Goal: Transaction & Acquisition: Purchase product/service

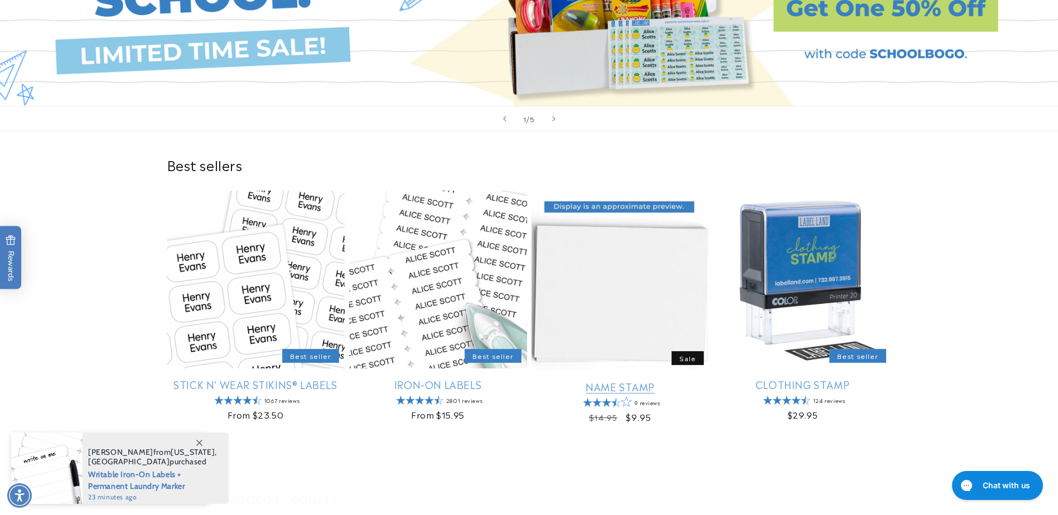
scroll to position [279, 0]
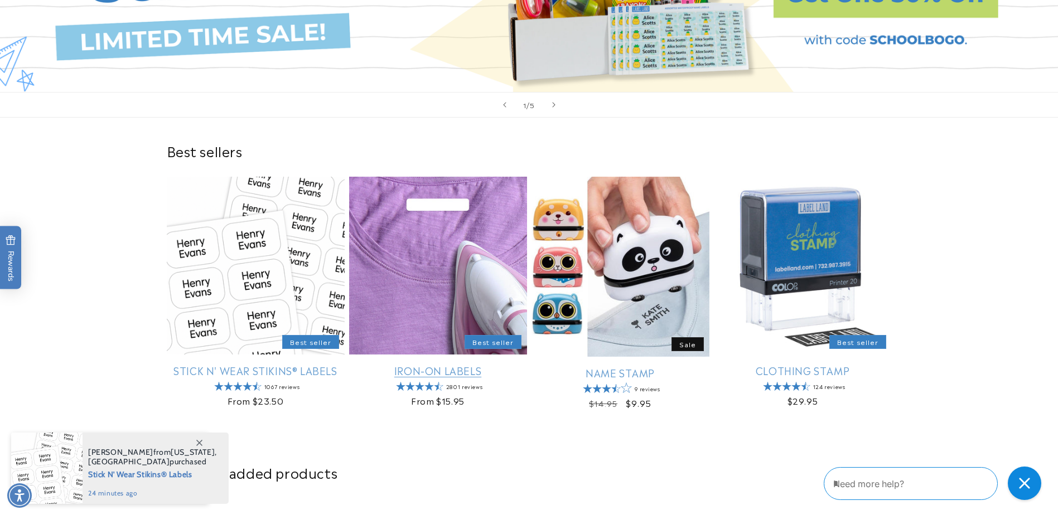
click at [448, 364] on link "Iron-On Labels" at bounding box center [438, 370] width 178 height 13
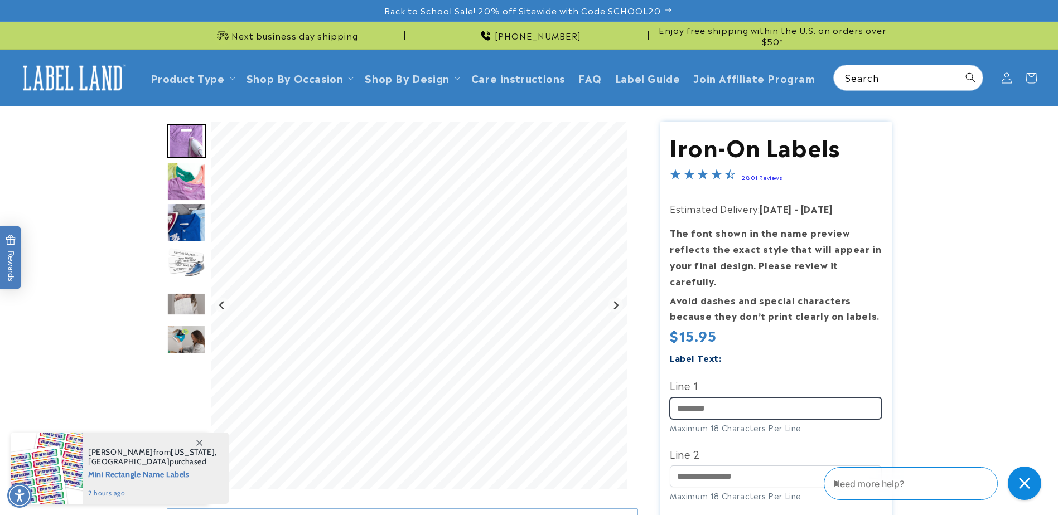
click at [714, 398] on input "Line 1" at bounding box center [776, 409] width 212 height 22
type input "*"
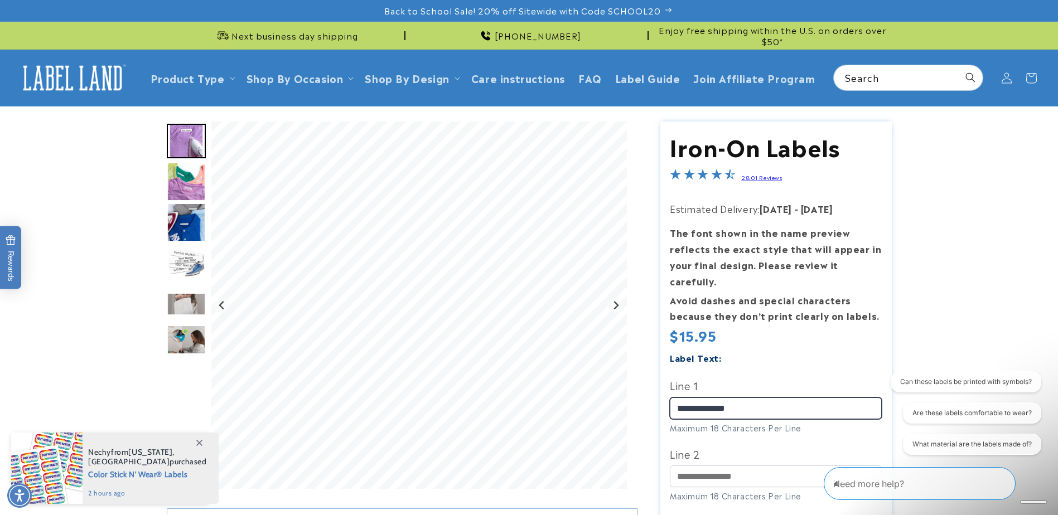
type input "**********"
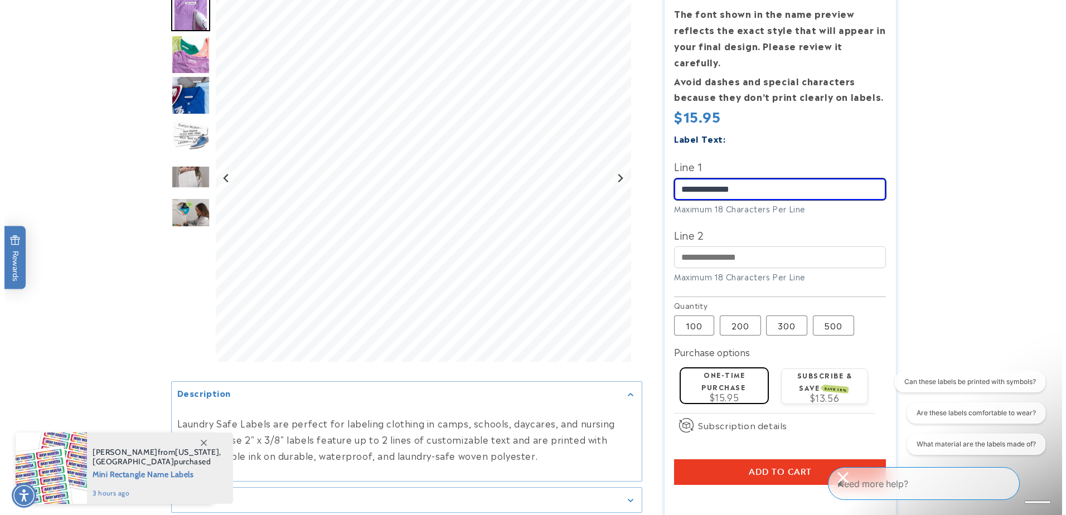
scroll to position [223, 0]
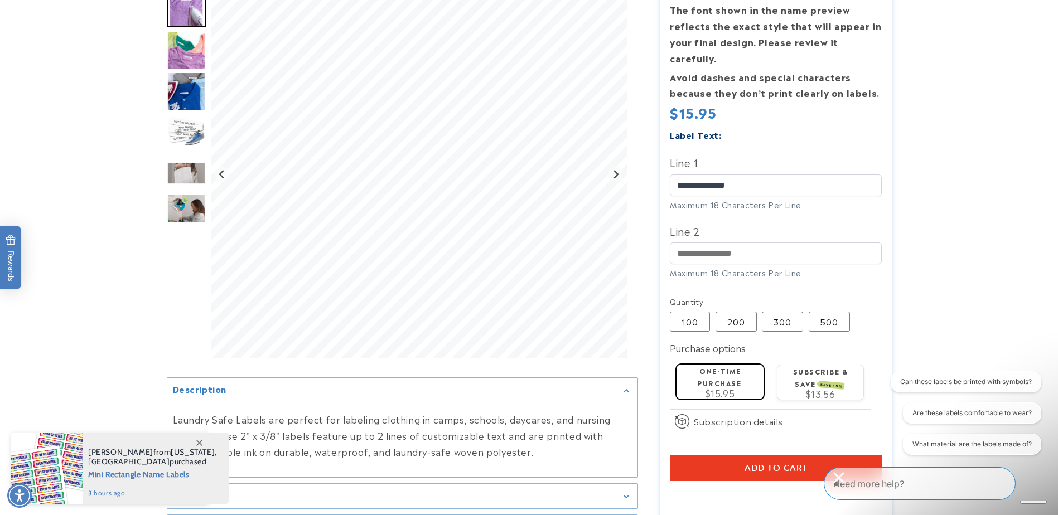
click at [694, 456] on button "Add to cart" at bounding box center [776, 469] width 212 height 26
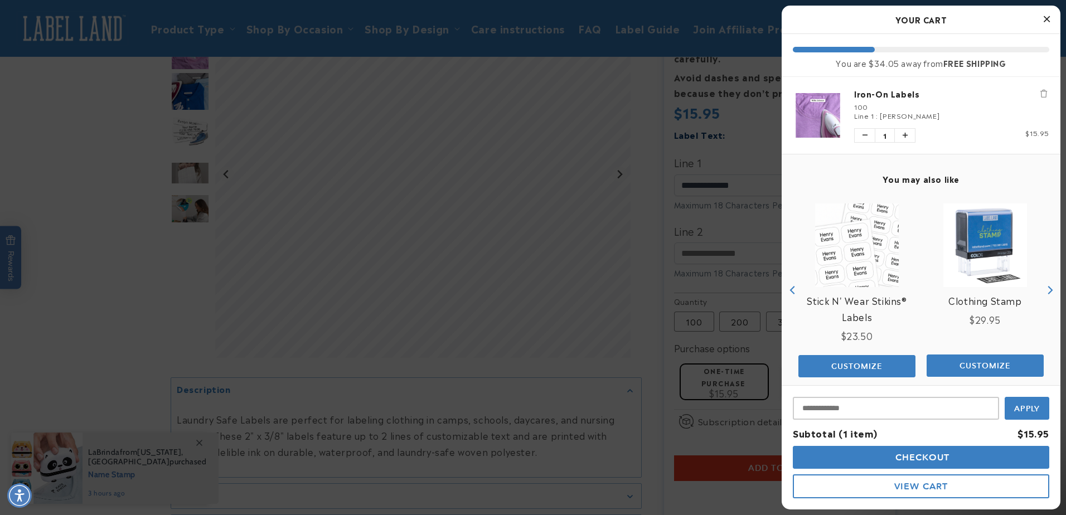
click at [915, 458] on span "Checkout" at bounding box center [921, 457] width 57 height 11
